Goal: Navigation & Orientation: Find specific page/section

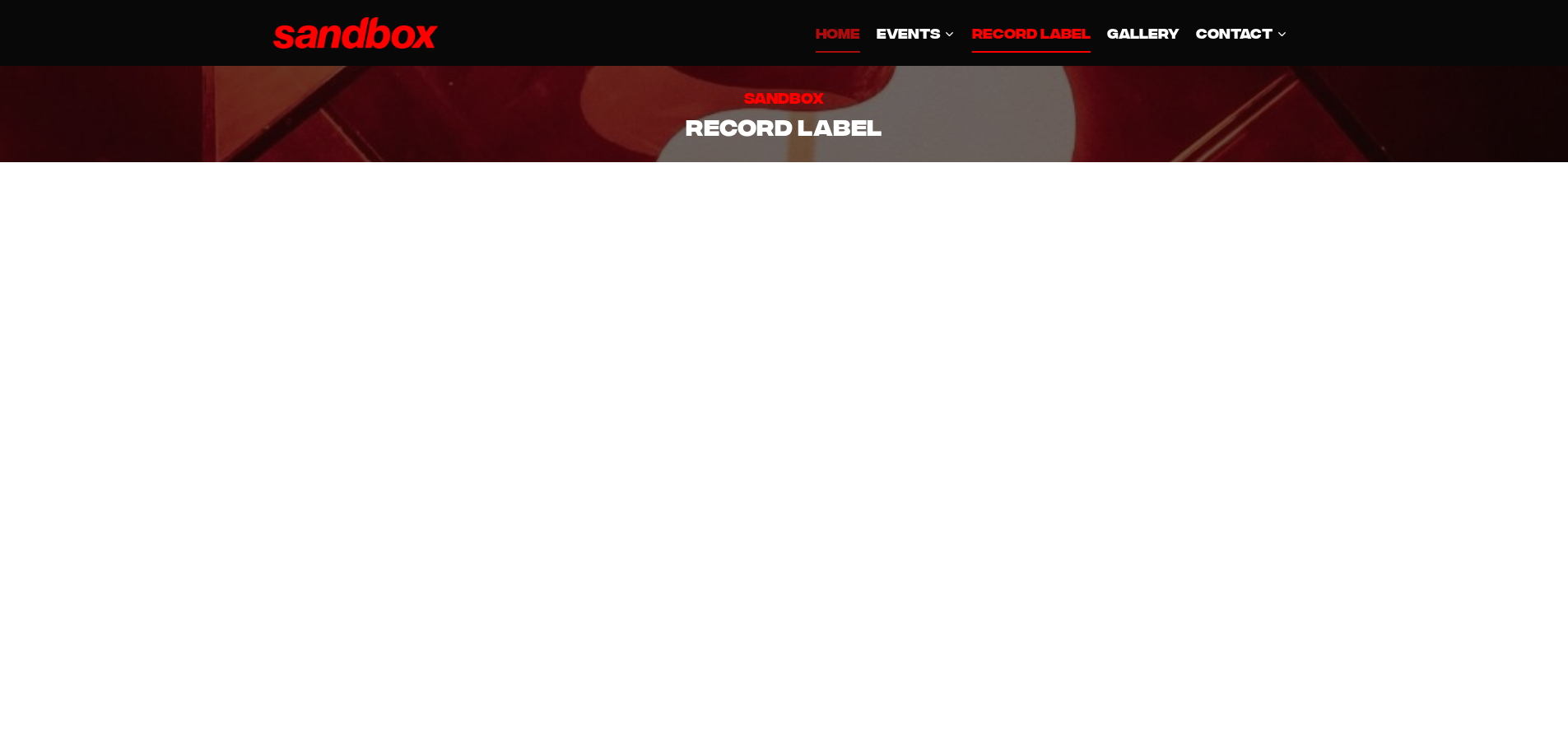
click at [832, 34] on link "HOME" at bounding box center [838, 33] width 61 height 40
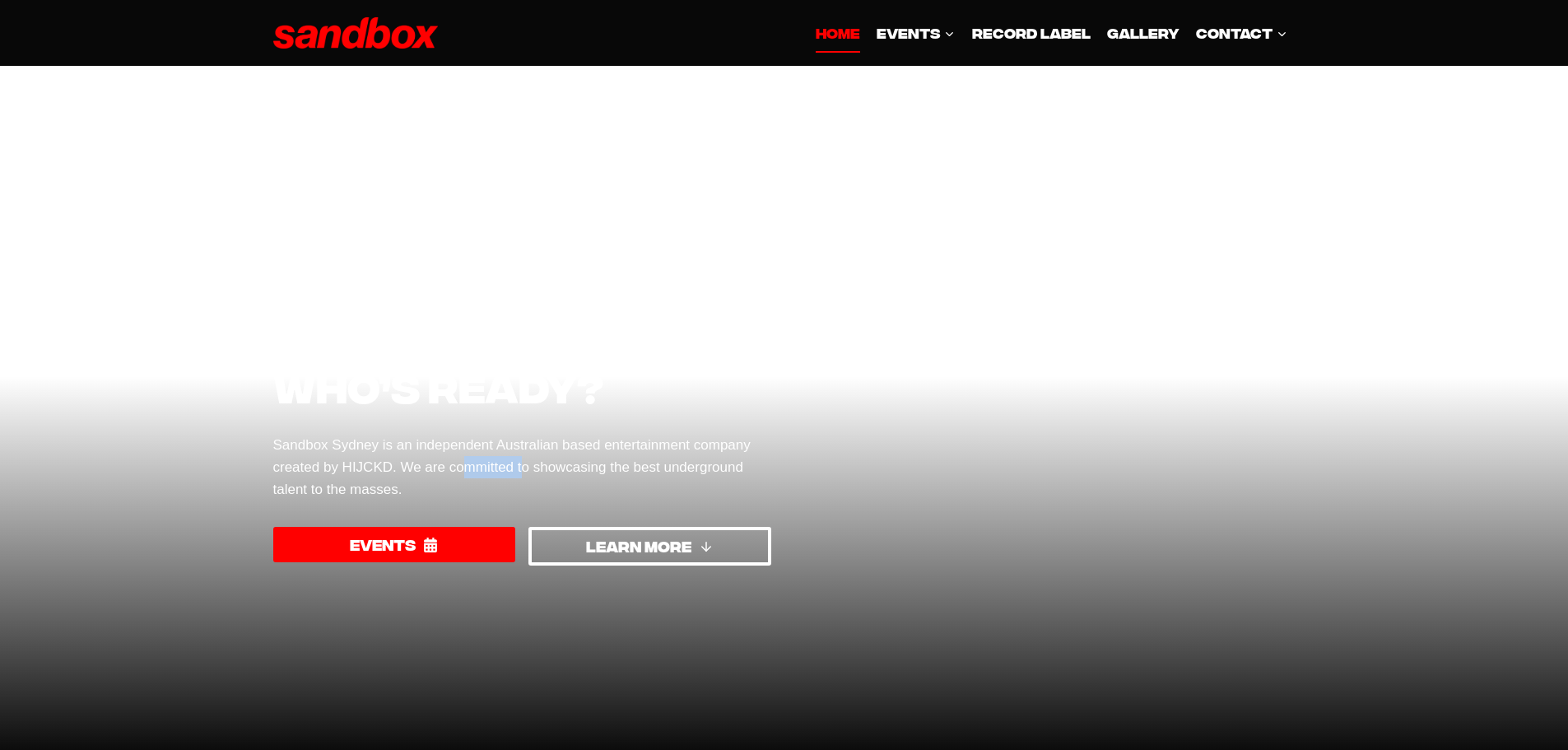
drag, startPoint x: 515, startPoint y: 460, endPoint x: 535, endPoint y: 459, distance: 20.0
click at [531, 459] on p "Sandbox Sydney is an independent Australian based entertainment company created…" at bounding box center [522, 468] width 498 height 68
click at [535, 459] on p "Sandbox Sydney is an independent Australian based entertainment company created…" at bounding box center [522, 468] width 498 height 68
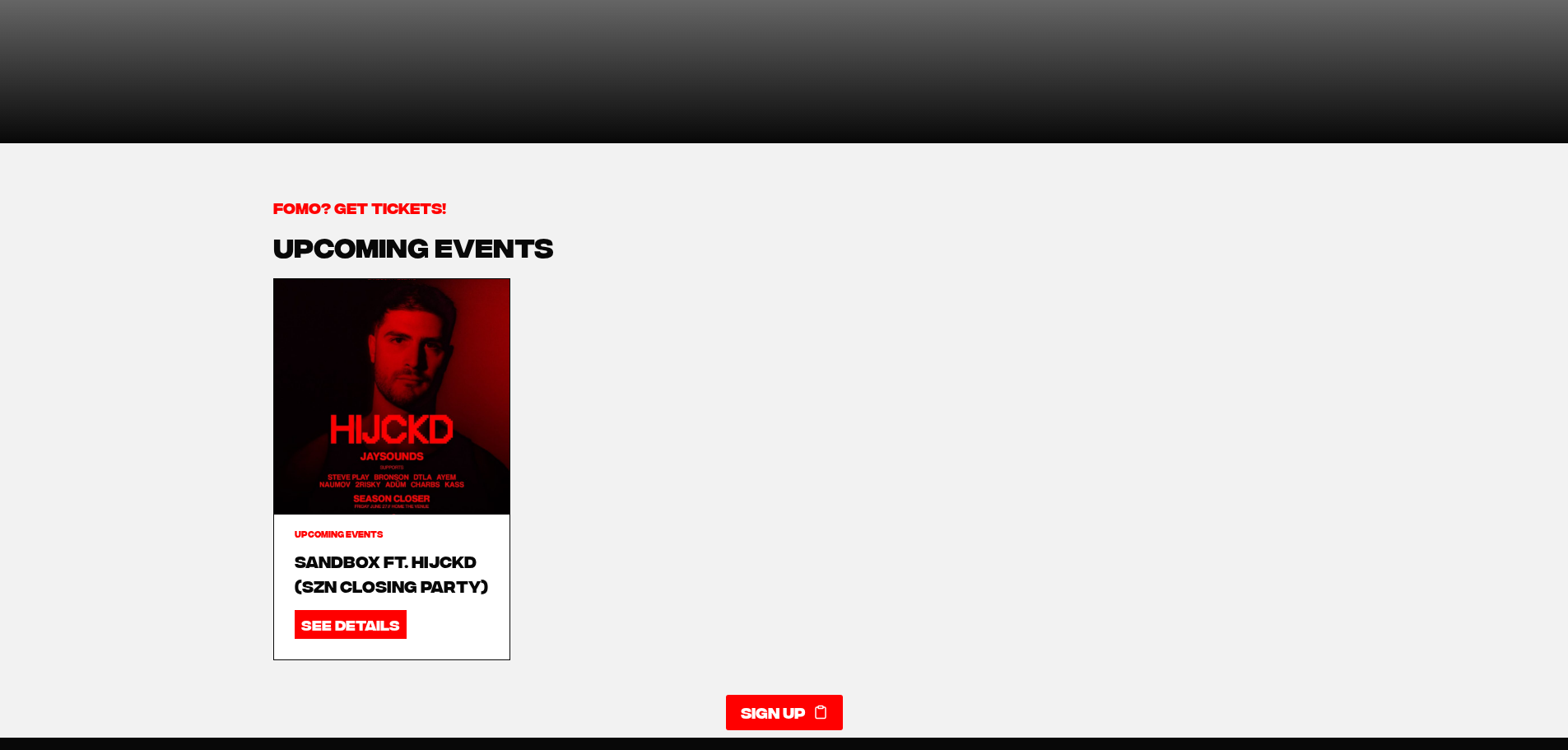
scroll to position [659, 0]
